Goal: Information Seeking & Learning: Learn about a topic

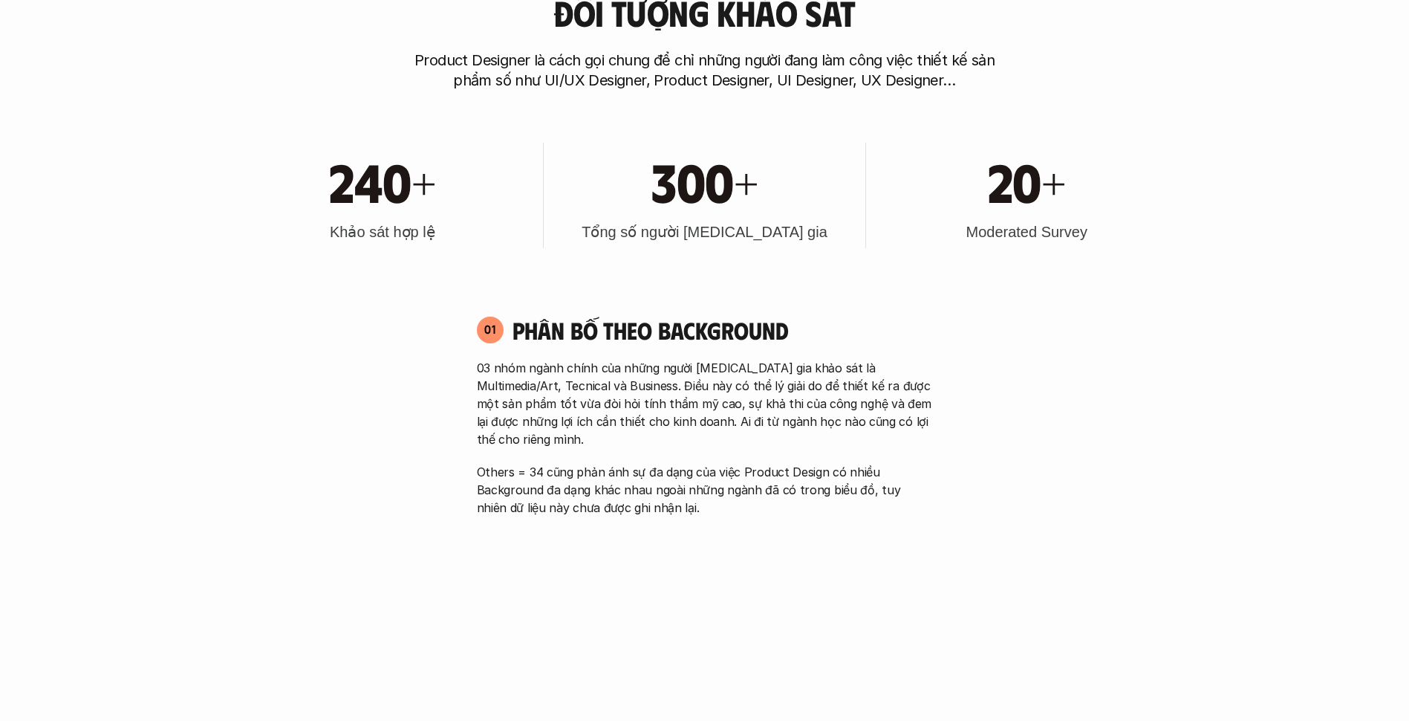
scroll to position [817, 0]
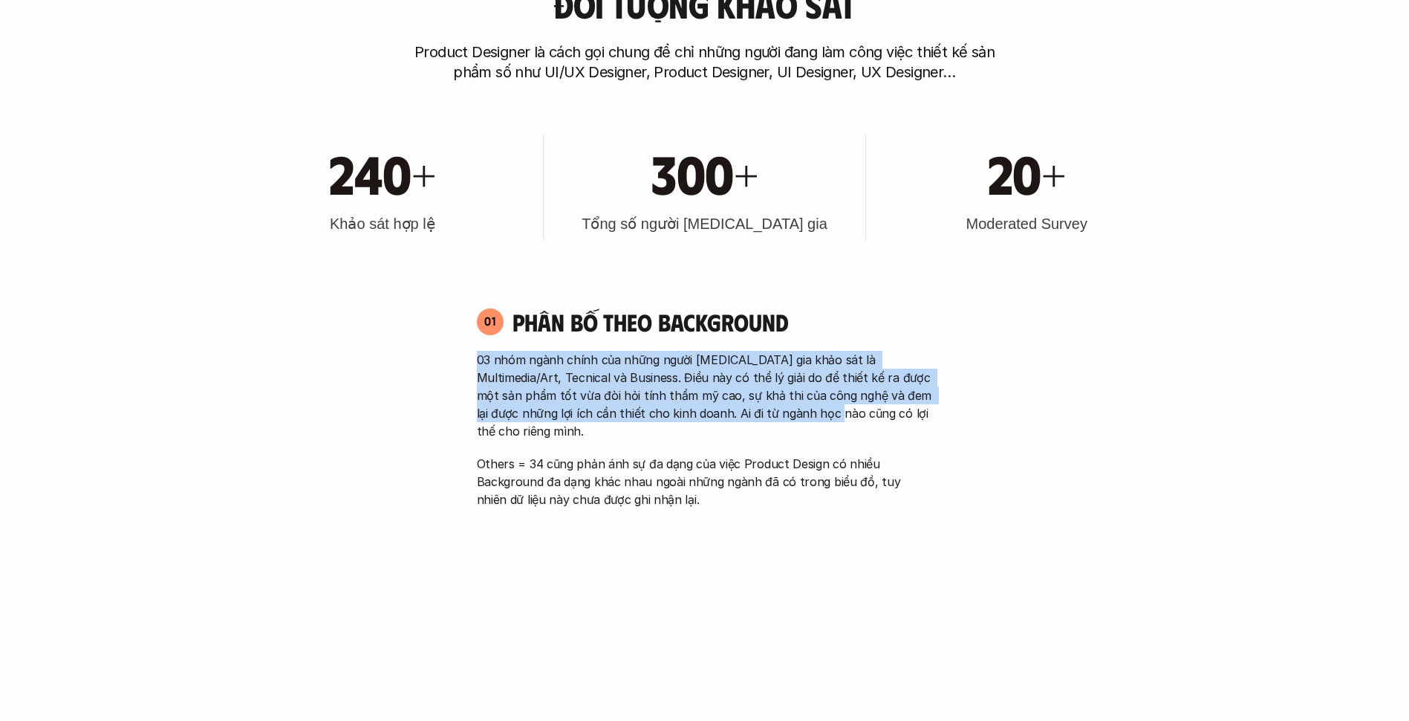
drag, startPoint x: 480, startPoint y: 359, endPoint x: 802, endPoint y: 410, distance: 326.4
click at [801, 410] on p "03 nhóm ngành chính của những người [MEDICAL_DATA] gia khảo sát là Multimedia/A…" at bounding box center [705, 395] width 456 height 89
click at [803, 410] on p "03 nhóm ngành chính của những người [MEDICAL_DATA] gia khảo sát là Multimedia/A…" at bounding box center [705, 395] width 456 height 89
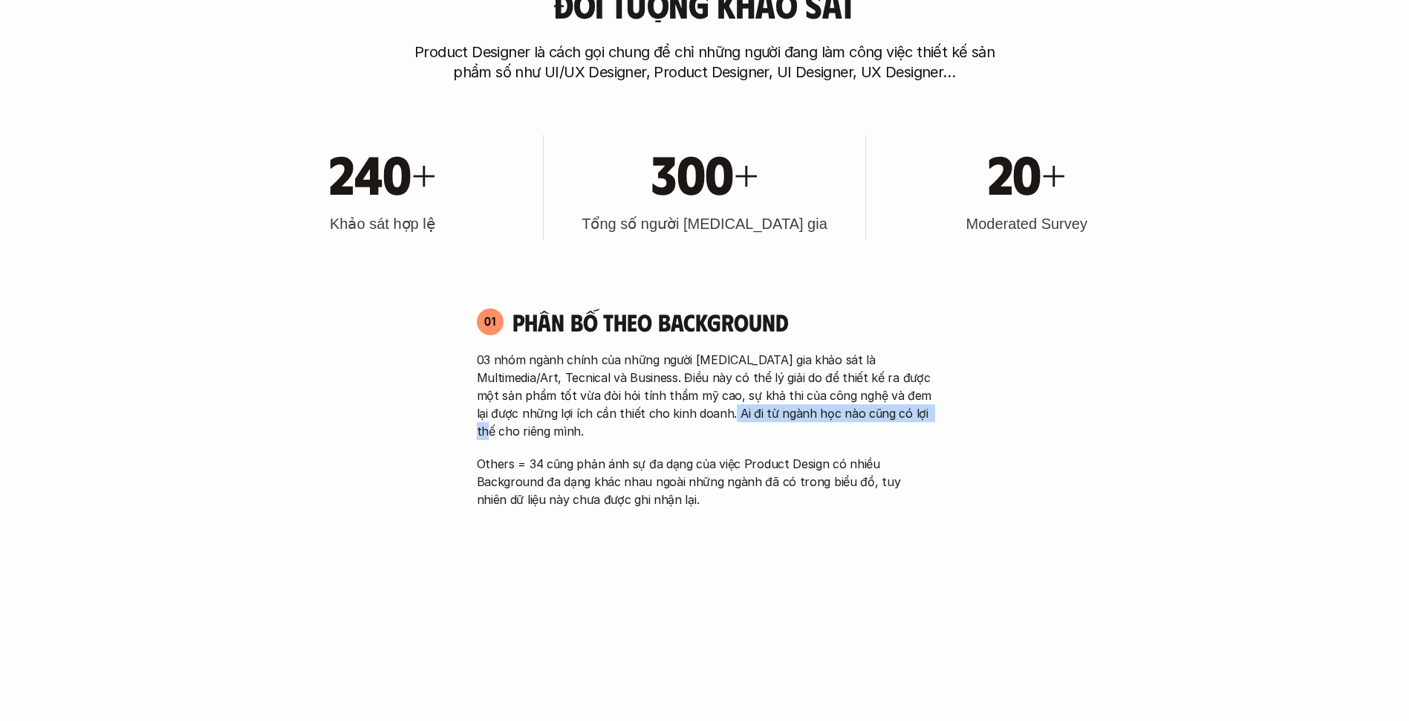
drag, startPoint x: 676, startPoint y: 406, endPoint x: 889, endPoint y: 424, distance: 214.0
click at [889, 424] on div "03 nhóm ngành chính của những người tham gia khảo sát là Multimedia/Art, Tecnic…" at bounding box center [705, 429] width 456 height 157
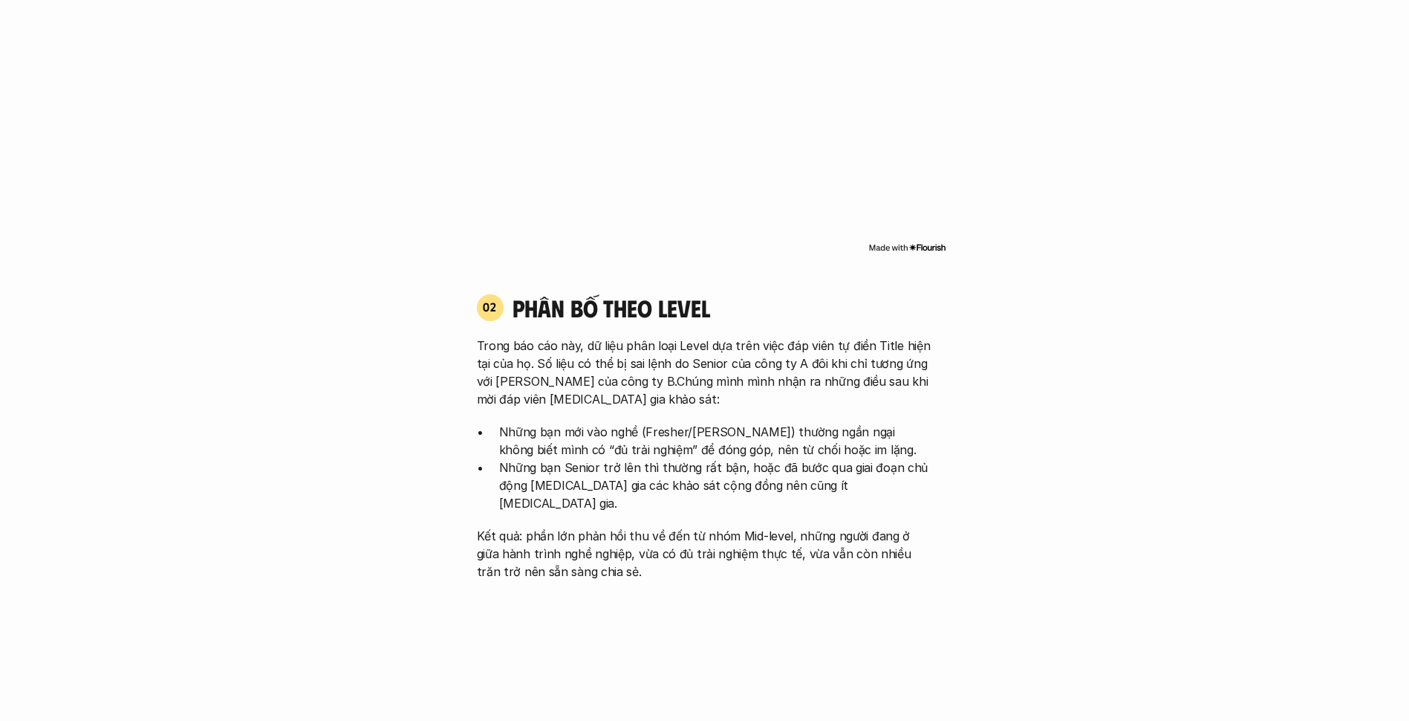
scroll to position [1411, 0]
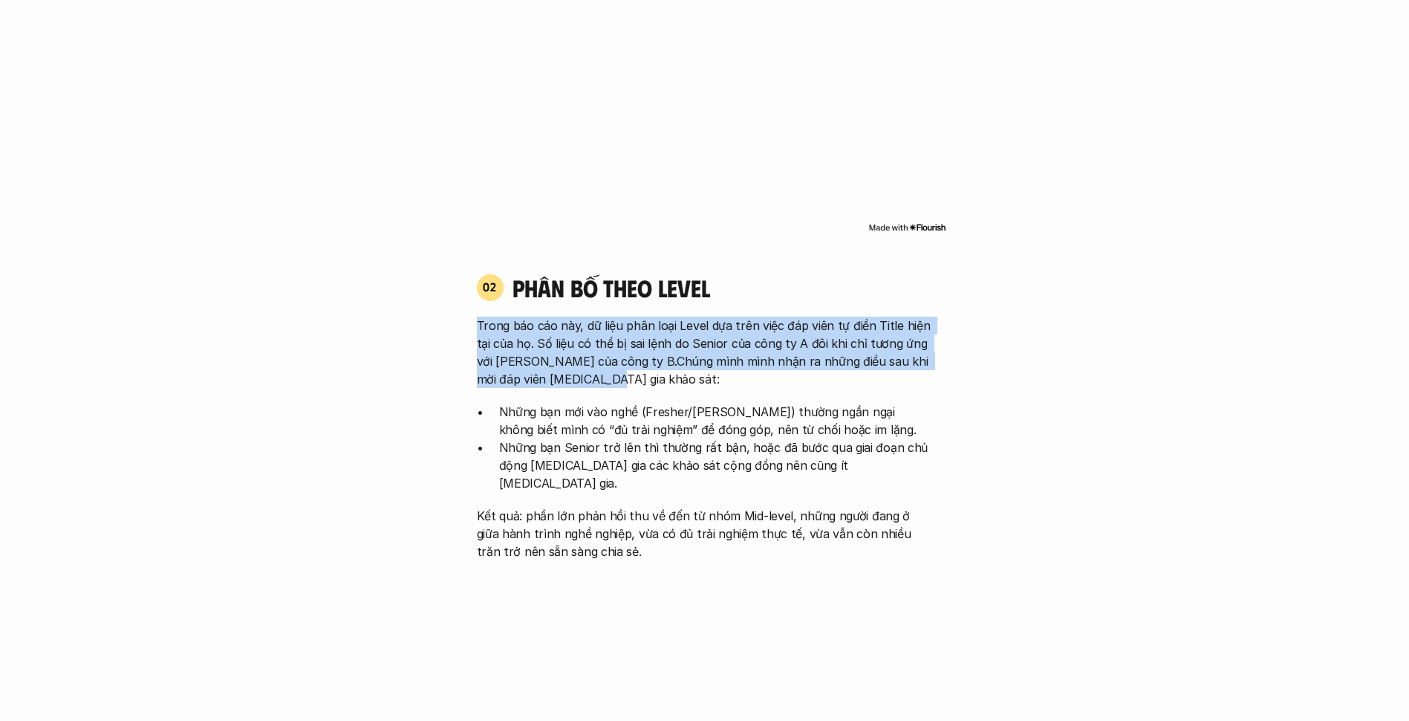
drag, startPoint x: 646, startPoint y: 338, endPoint x: 704, endPoint y: 357, distance: 61.6
click at [704, 357] on div "02 phân bố theo Level Trong báo cáo này, dữ liệu phân loại Level dựa trên việc …" at bounding box center [705, 416] width 483 height 287
click at [704, 357] on p "Trong báo cáo này, dữ liệu phân loại Level dựa trên việc đáp viên tự điền Title…" at bounding box center [705, 351] width 456 height 71
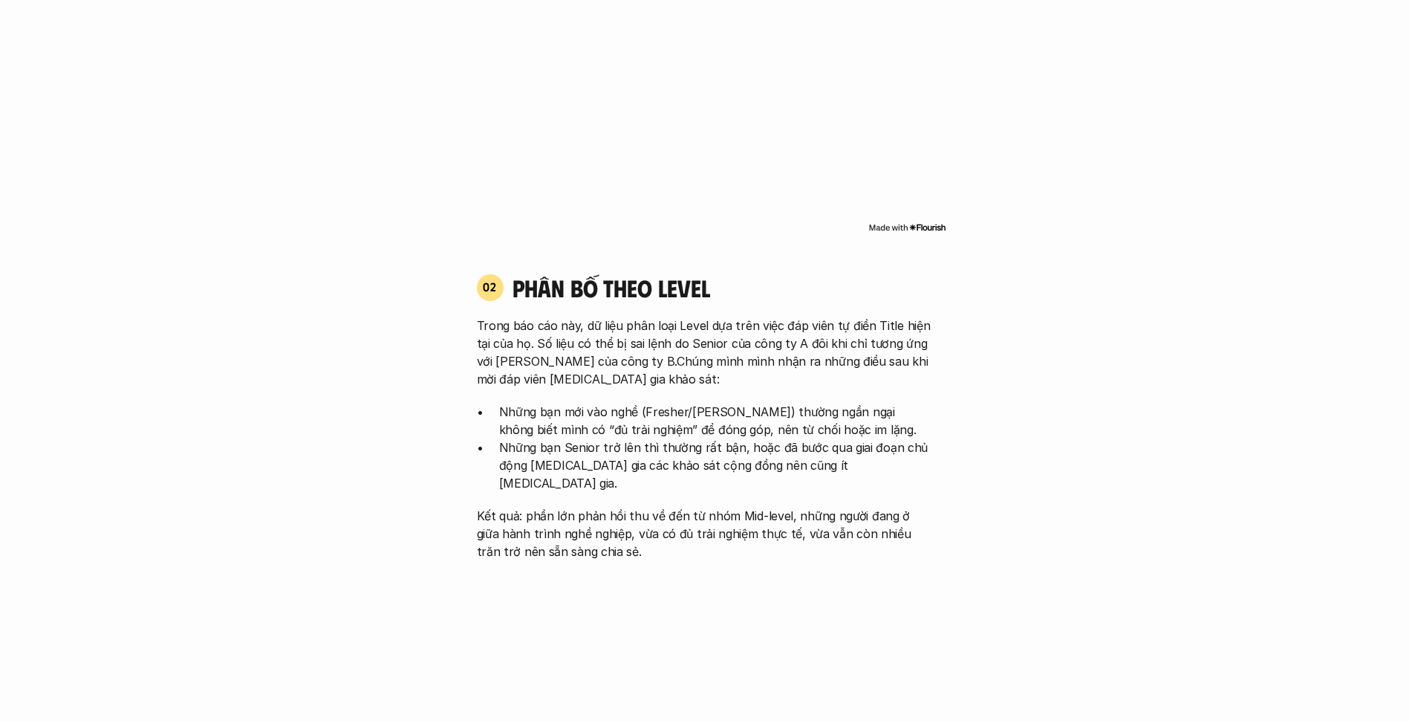
click at [925, 221] on img at bounding box center [907, 227] width 78 height 12
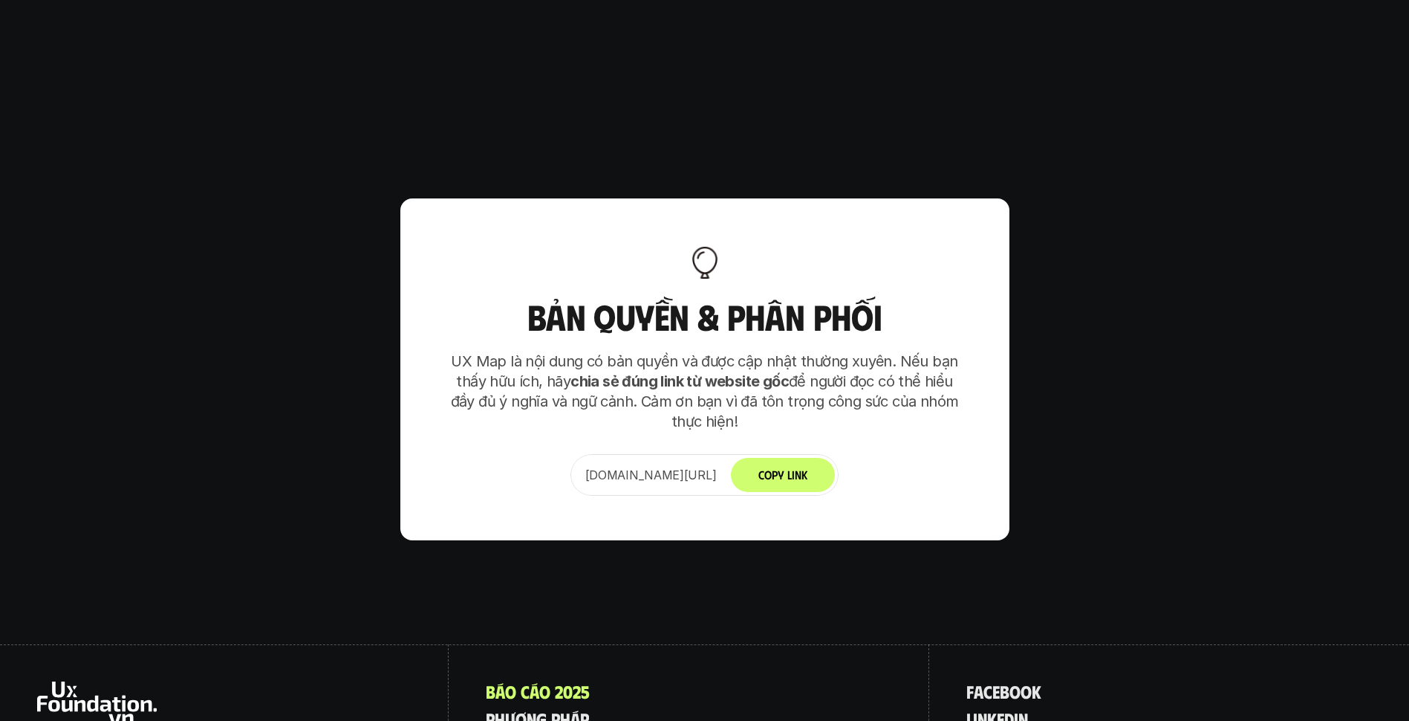
scroll to position [9328, 0]
